Goal: Information Seeking & Learning: Learn about a topic

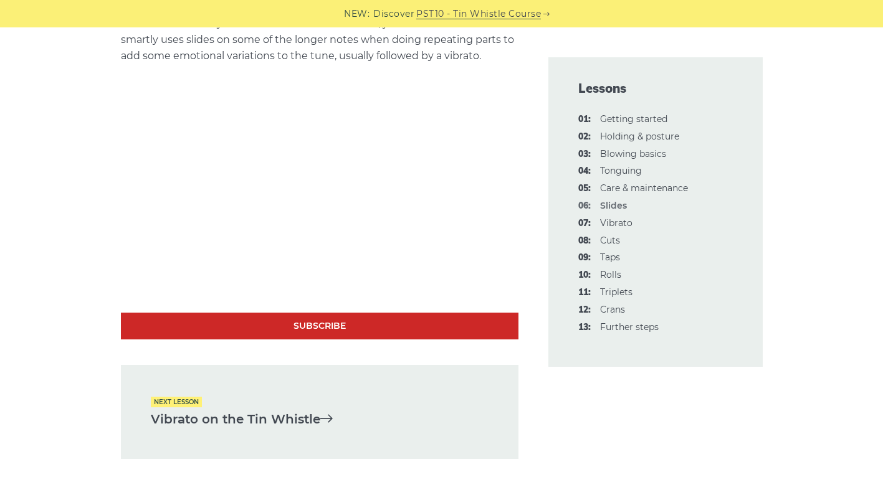
scroll to position [2639, 0]
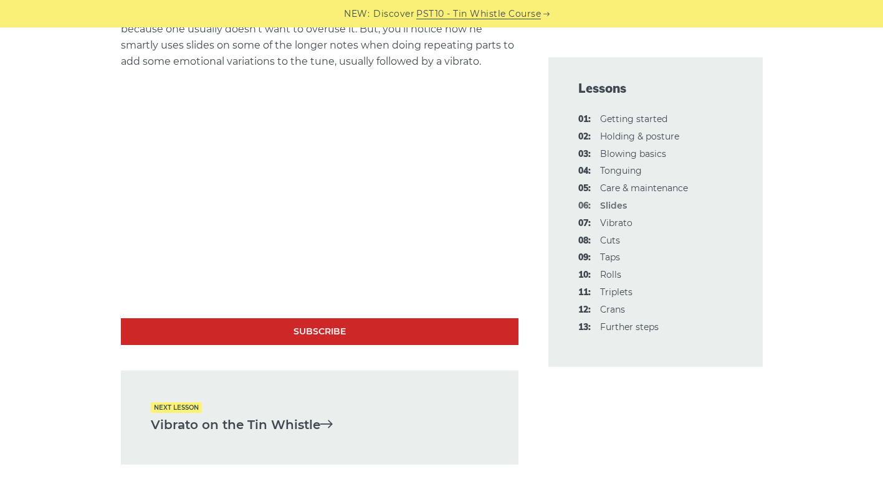
click at [242, 428] on link "Vibrato on the Tin Whistle" at bounding box center [320, 425] width 338 height 21
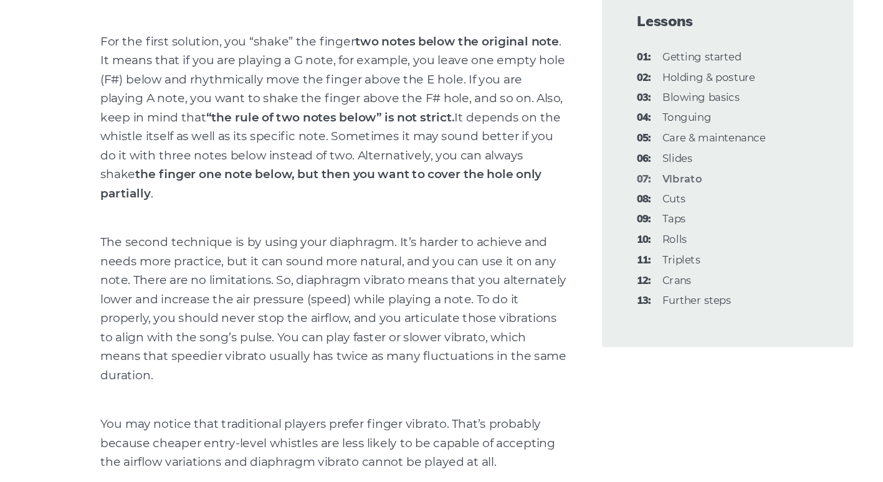
scroll to position [792, 0]
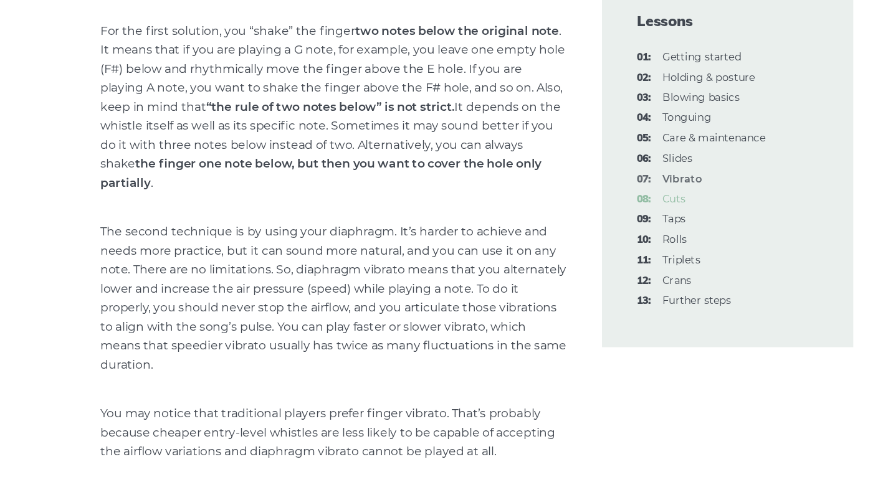
click at [608, 240] on link "08: Cuts" at bounding box center [610, 240] width 20 height 11
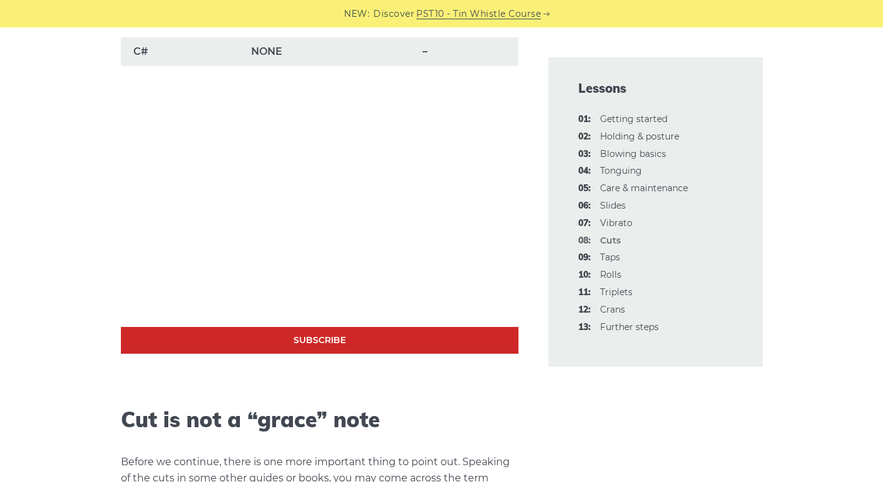
scroll to position [1144, 0]
